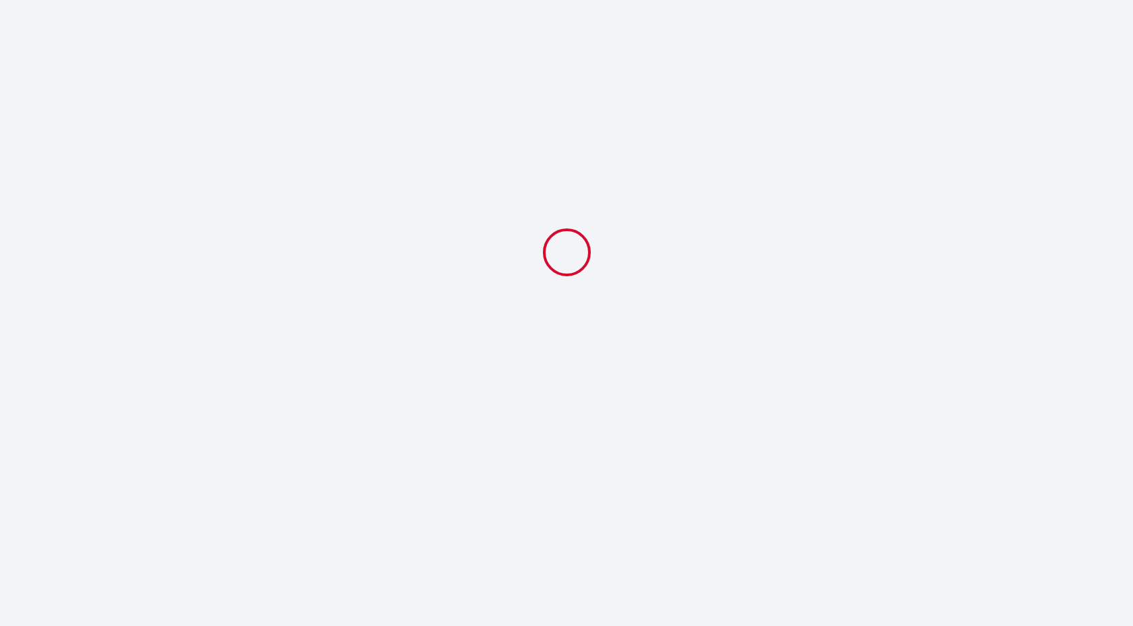
select select
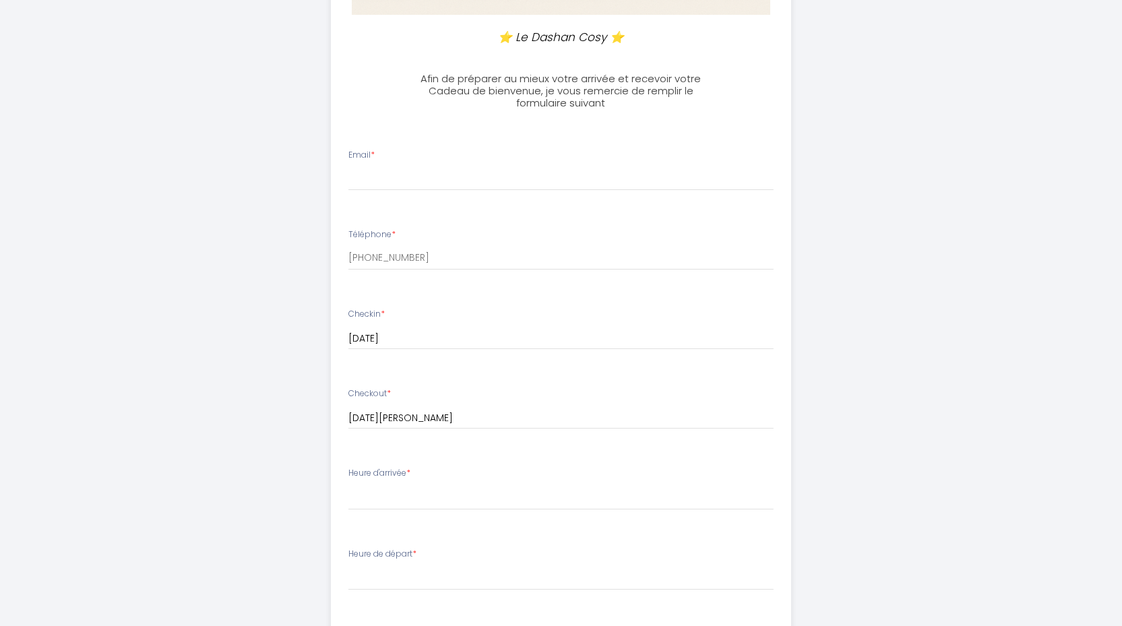
scroll to position [270, 0]
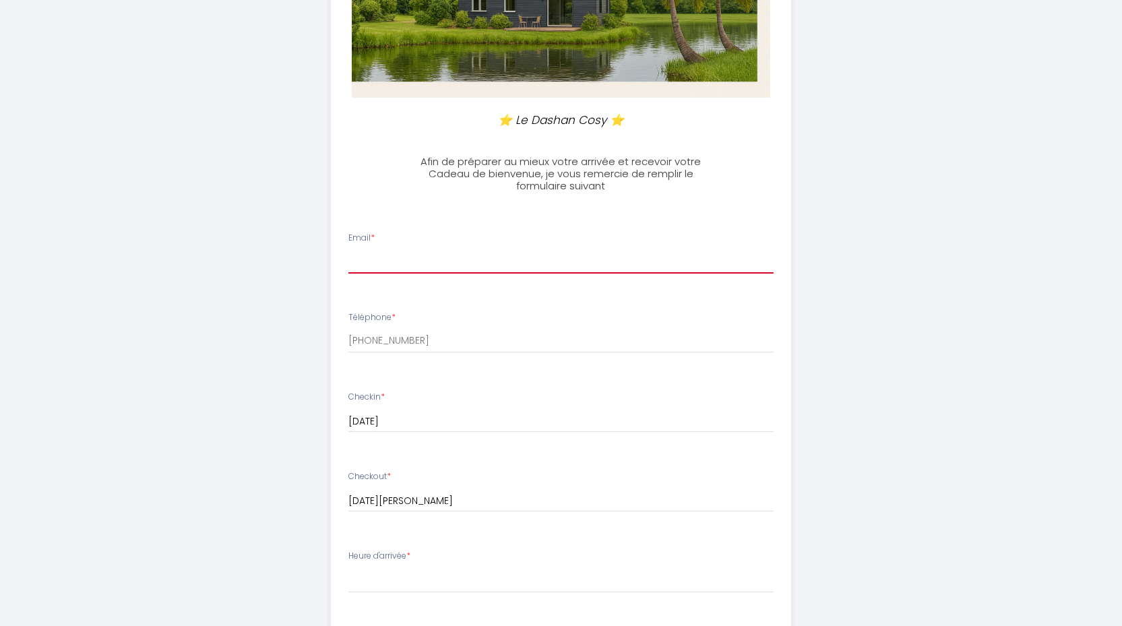
click at [452, 255] on input "Email *" at bounding box center [561, 261] width 425 height 24
type input "[EMAIL_ADDRESS][DOMAIN_NAME]"
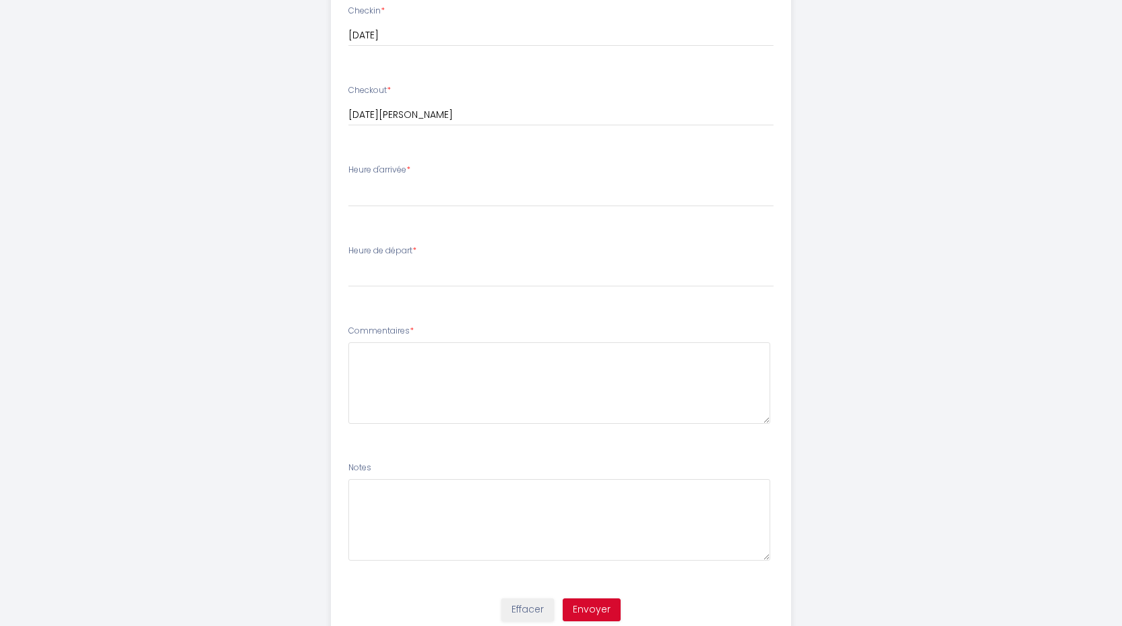
scroll to position [674, 0]
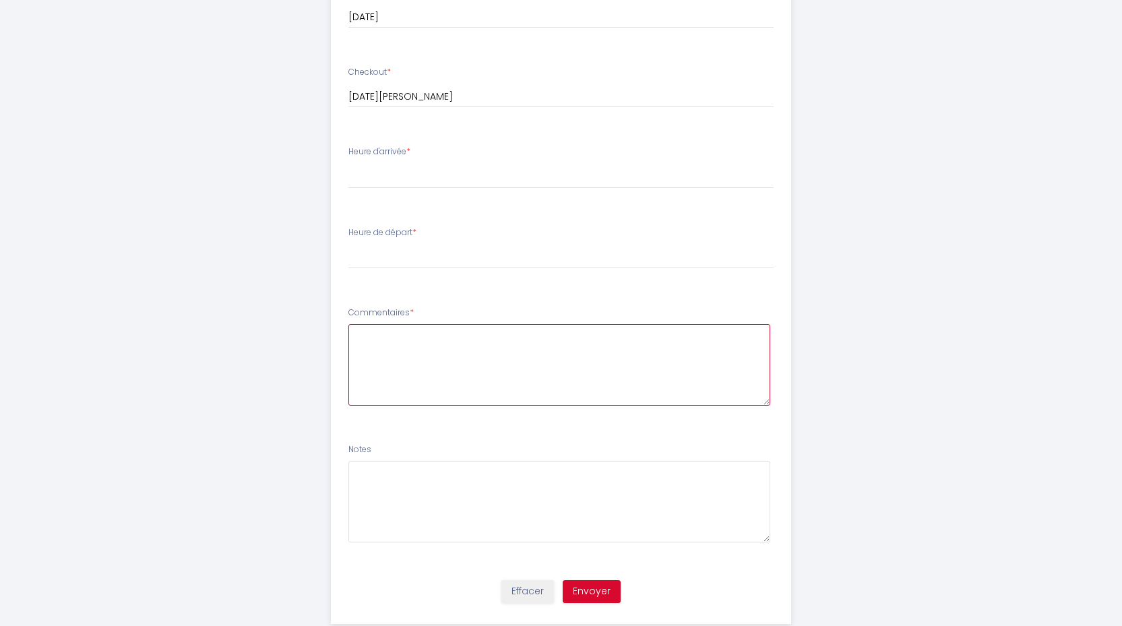
click at [419, 346] on textarea at bounding box center [560, 365] width 422 height 82
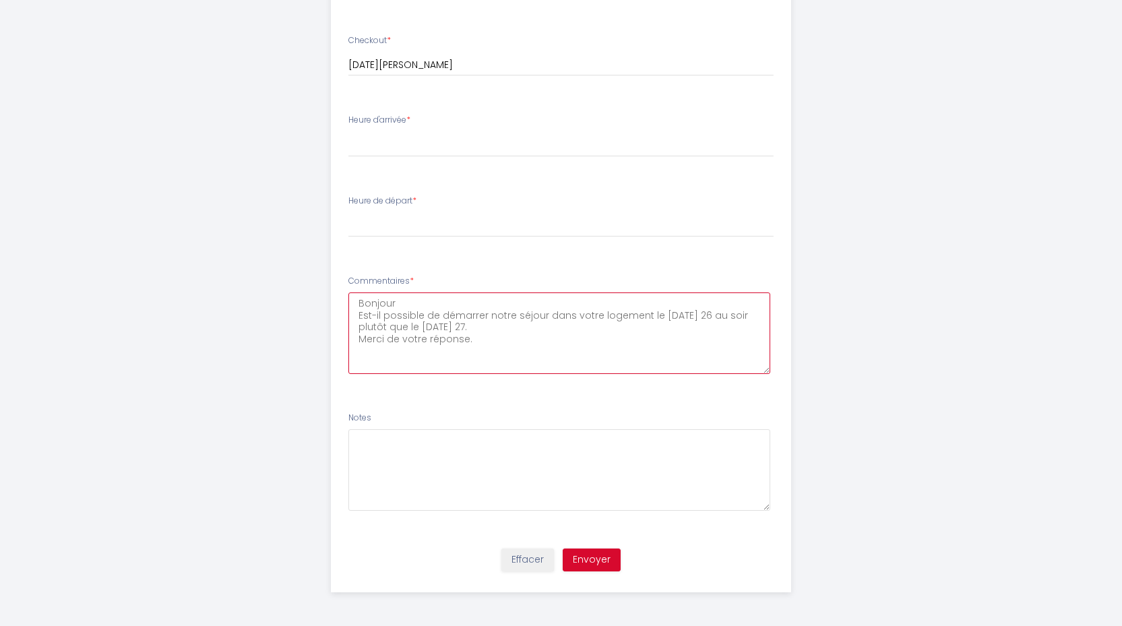
type textarea "Bonjour Est-il possible de démarrer notre séjour dans votre logement le [DATE] …"
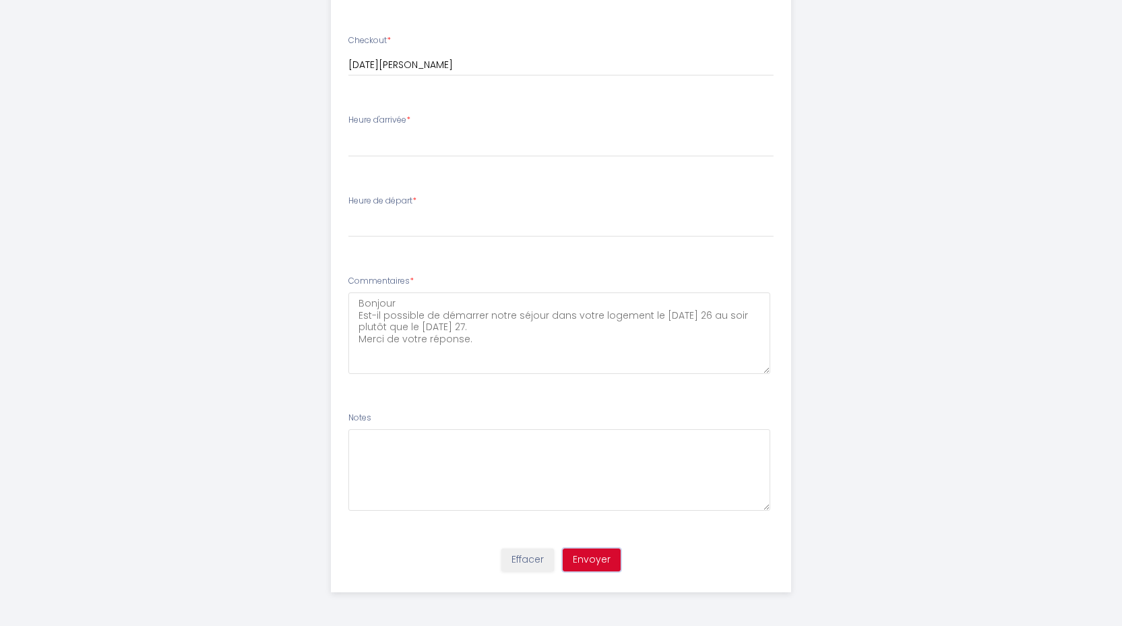
click at [595, 553] on button "Envoyer" at bounding box center [592, 560] width 58 height 23
click at [415, 144] on select "15:00 15:30 16:00 16:30 17:00 17:30 18:00 18:30 19:00 19:30 20:00" at bounding box center [561, 144] width 425 height 26
select select "15:00"
click at [349, 131] on select "15:00 15:30 16:00 16:30 17:00 17:30 18:00 18:30 19:00 19:30 20:00" at bounding box center [561, 144] width 425 height 26
click at [588, 555] on button "Envoyer" at bounding box center [592, 560] width 58 height 23
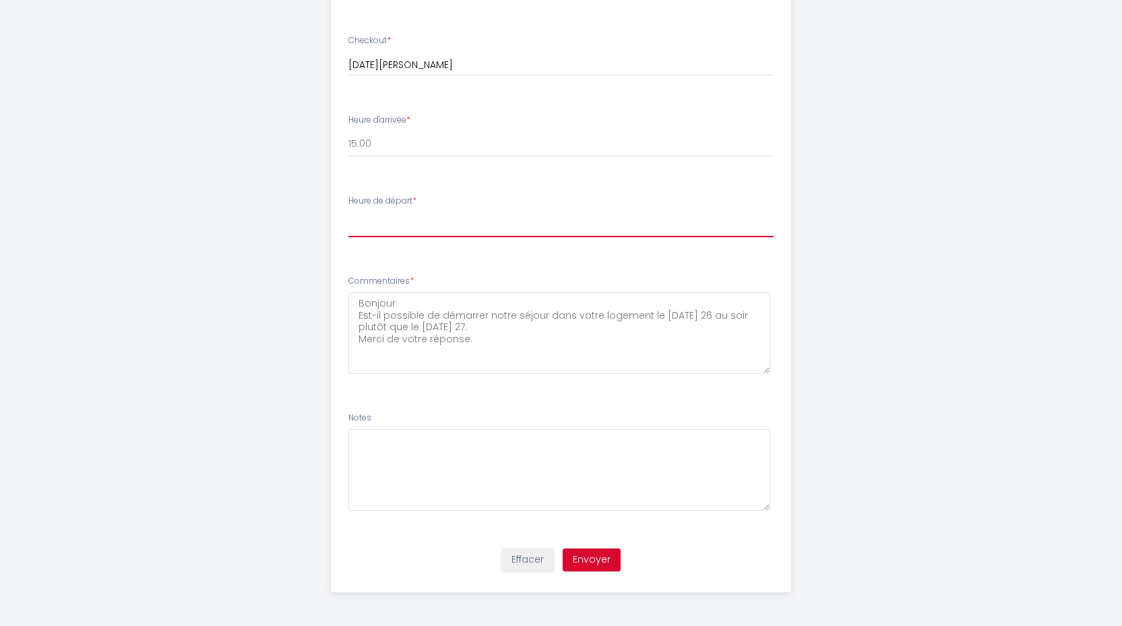
click at [413, 226] on select "00:00 00:30 01:00 01:30 02:00 02:30 03:00 03:30 04:00 04:30 05:00 05:30 06:00 0…" at bounding box center [561, 225] width 425 height 26
click at [404, 212] on div "Heure de départ * 00:00 00:30 01:00 01:30 02:00 02:30 03:00 03:30 04:00 04:30 0…" at bounding box center [561, 216] width 425 height 43
click at [406, 220] on select "00:00 00:30 01:00 01:30 02:00 02:30 03:00 03:30 04:00 04:30 05:00 05:30 06:00 0…" at bounding box center [561, 225] width 425 height 26
click at [463, 224] on select "00:00 00:30 01:00 01:30 02:00 02:30 03:00 03:30 04:00 04:30 05:00 05:30 06:00 0…" at bounding box center [561, 225] width 425 height 26
click at [393, 229] on select "00:00 00:30 01:00 01:30 02:00 02:30 03:00 03:30 04:00 04:30 05:00 05:30 06:00 0…" at bounding box center [561, 225] width 425 height 26
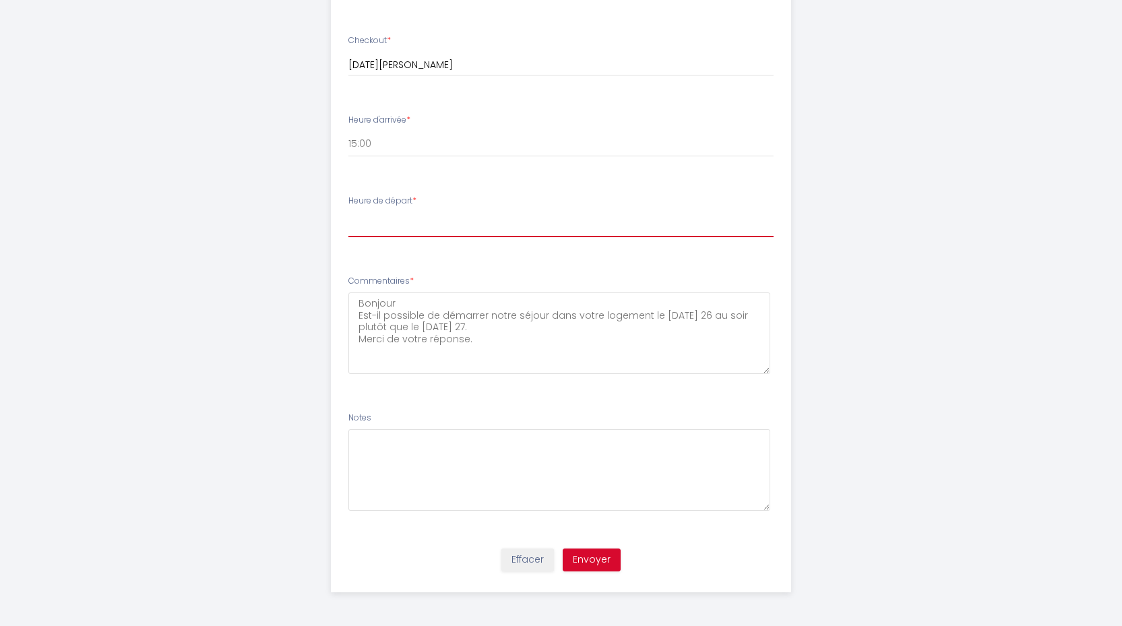
select select "09:00"
click at [349, 212] on select "00:00 00:30 01:00 01:30 02:00 02:30 03:00 03:30 04:00 04:30 05:00 05:30 06:00 0…" at bounding box center [561, 225] width 425 height 26
click at [605, 564] on button "Envoyer" at bounding box center [592, 560] width 58 height 23
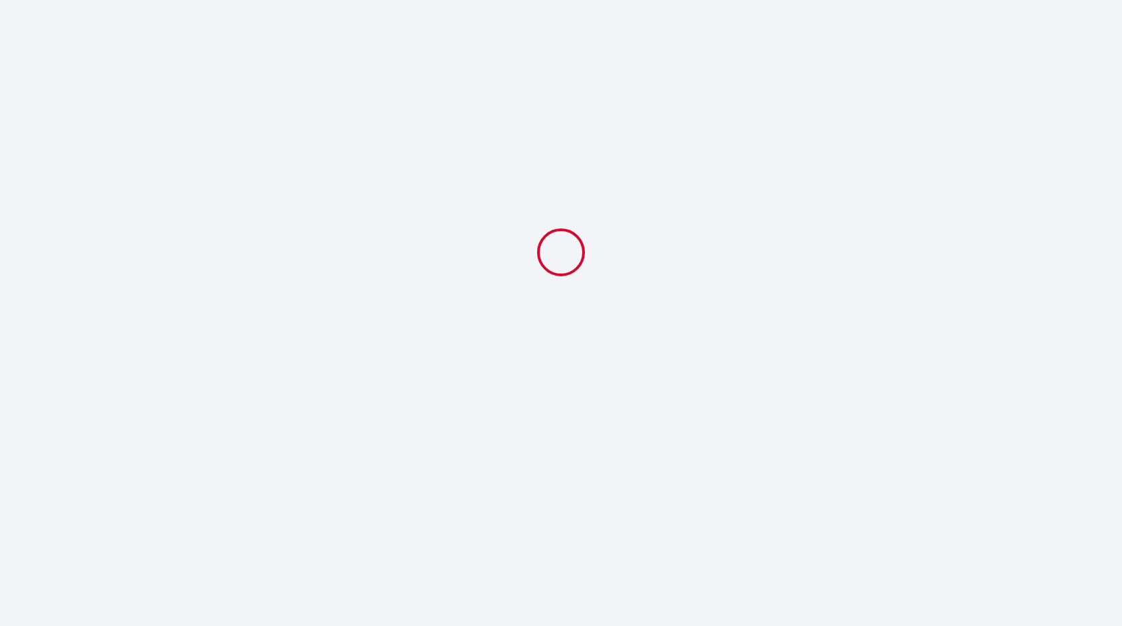
scroll to position [0, 0]
select select "09:00"
